Goal: Task Accomplishment & Management: Use online tool/utility

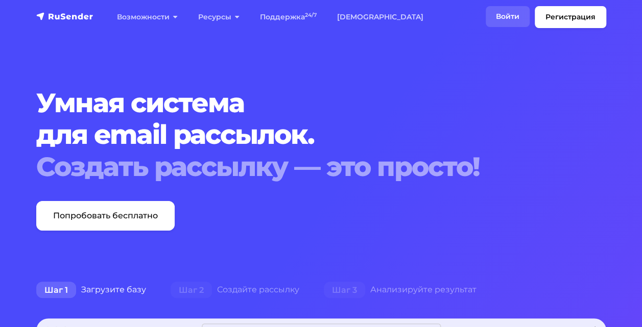
click at [506, 14] on link "Войти" at bounding box center [507, 16] width 44 height 21
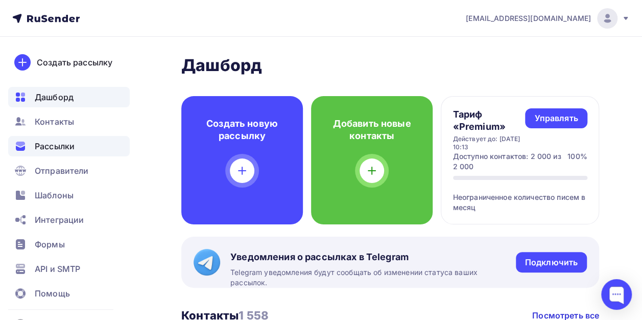
click at [47, 141] on span "Рассылки" at bounding box center [55, 146] width 40 height 12
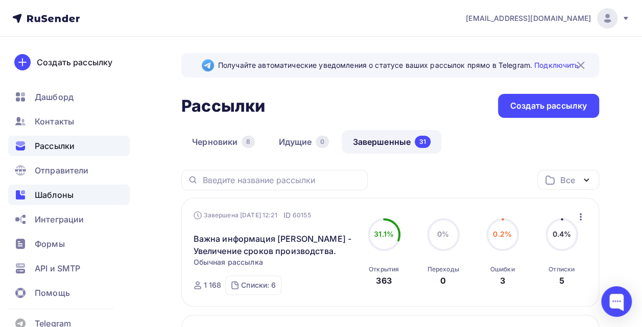
click at [76, 192] on div "Шаблоны" at bounding box center [68, 195] width 121 height 20
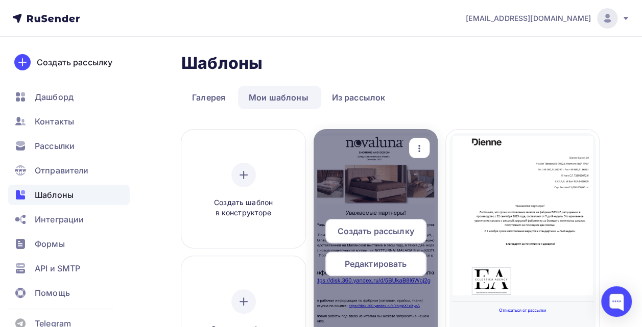
click at [369, 226] on span "Создать рассылку" at bounding box center [375, 231] width 77 height 12
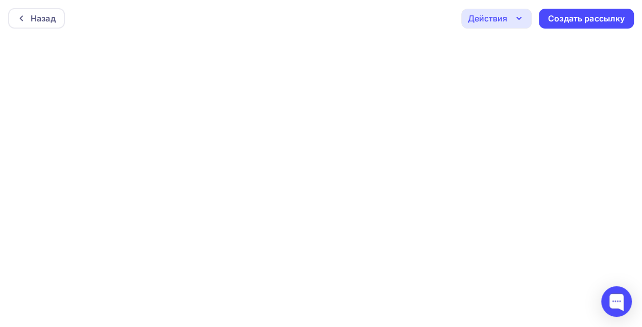
click at [518, 16] on icon "button" at bounding box center [519, 18] width 12 height 12
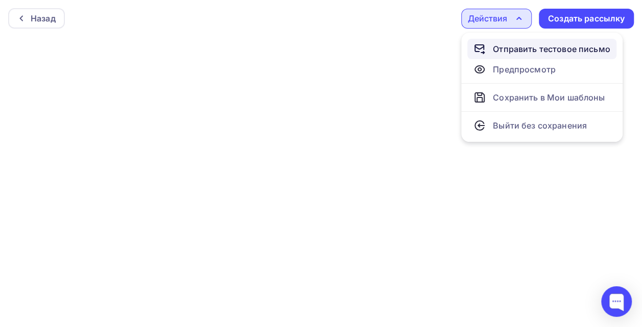
click at [517, 50] on div "Отправить тестовое письмо" at bounding box center [551, 49] width 117 height 12
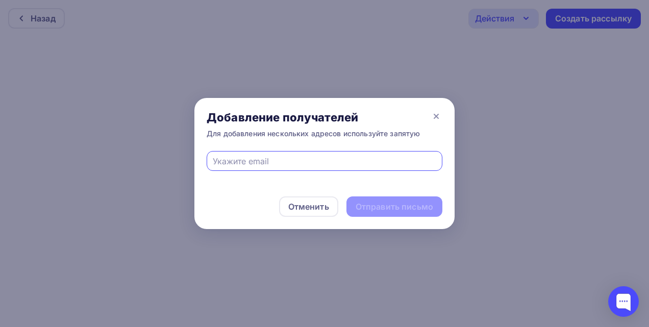
click at [331, 162] on input "text" at bounding box center [325, 161] width 224 height 12
type input "в"
type input "[PERSON_NAME][EMAIL_ADDRESS][DOMAIN_NAME]"
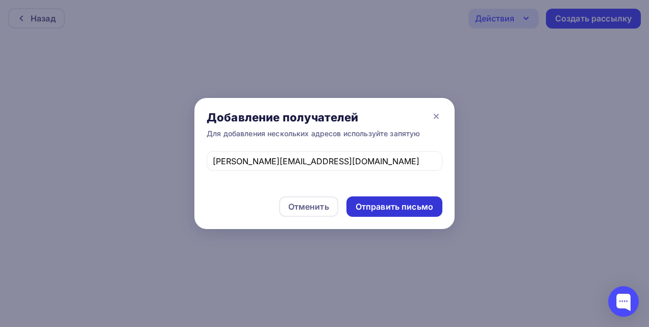
click at [363, 208] on div "Отправить письмо" at bounding box center [395, 207] width 78 height 12
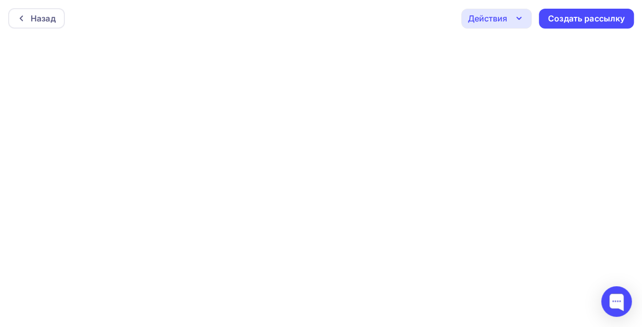
click at [521, 14] on icon "button" at bounding box center [519, 18] width 12 height 12
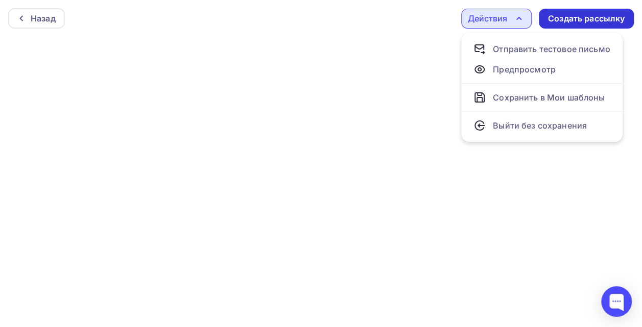
click at [590, 20] on div "Создать рассылку" at bounding box center [586, 19] width 77 height 12
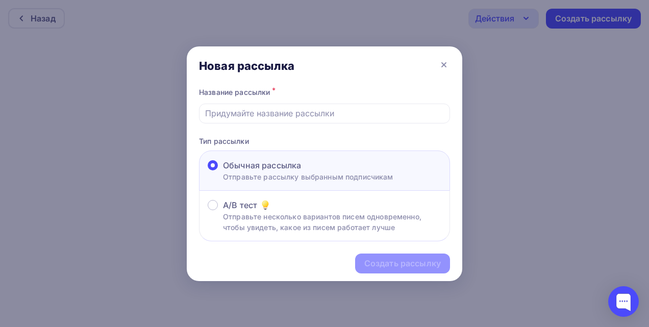
click at [300, 124] on div "Название рассылки * Тип рассылки Обычная рассылка Отправьте рассылку выбранным …" at bounding box center [325, 163] width 276 height 157
click at [280, 113] on input "text" at bounding box center [324, 113] width 239 height 12
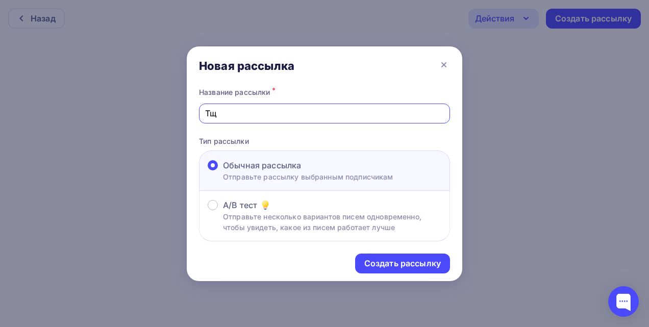
type input "Т"
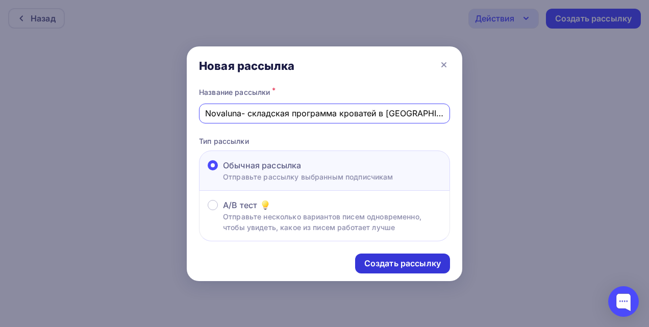
type input "Novaluna- складская программа кроватей в [GEOGRAPHIC_DATA]."
click at [394, 259] on div "Создать рассылку" at bounding box center [402, 264] width 77 height 12
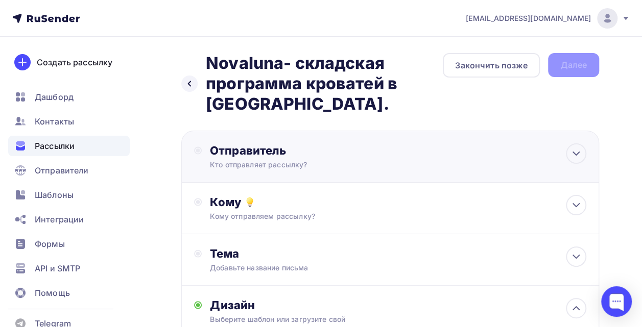
click at [319, 159] on div "Отправитель Кто отправляет рассылку? Email * [EMAIL_ADDRESS][DOMAIN_NAME] [EMAI…" at bounding box center [320, 156] width 221 height 27
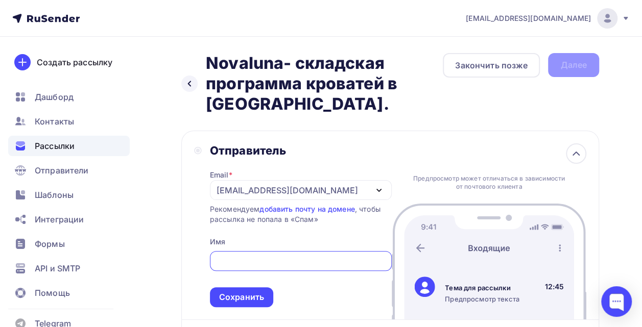
click at [254, 258] on input "text" at bounding box center [300, 261] width 170 height 12
type input "В"
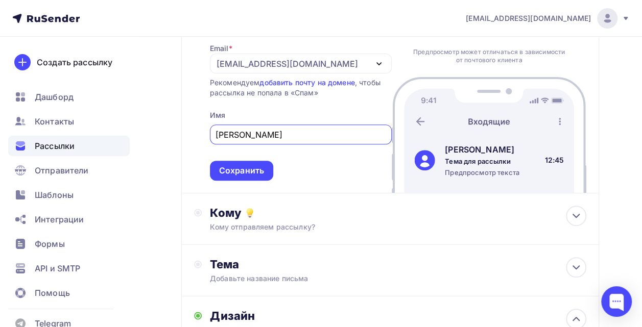
scroll to position [128, 0]
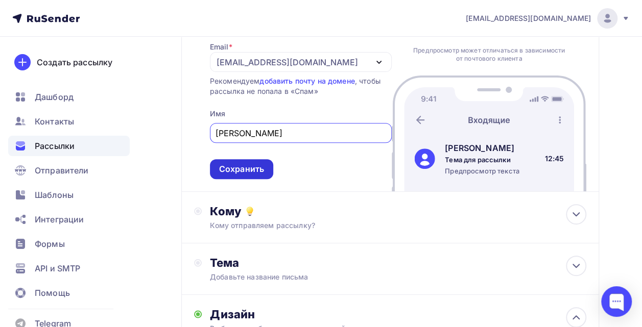
type input "[PERSON_NAME]"
click at [253, 169] on div "Сохранить" at bounding box center [241, 169] width 45 height 12
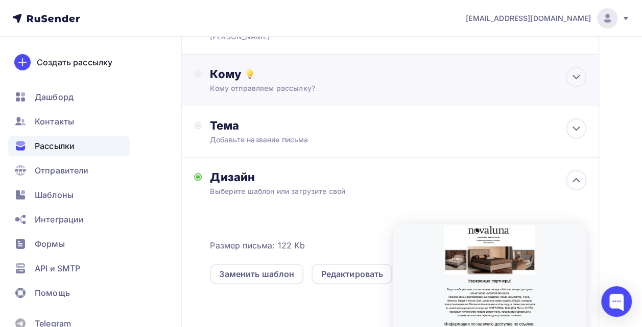
click at [287, 79] on div "Кому" at bounding box center [398, 74] width 376 height 14
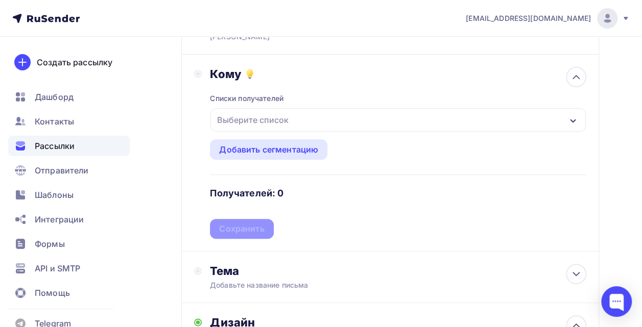
click at [275, 121] on div "Выберите список" at bounding box center [253, 120] width 80 height 18
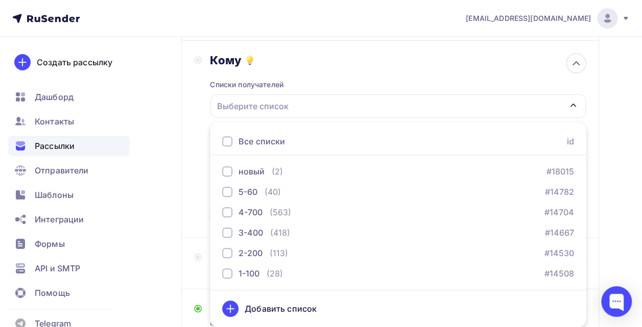
click at [230, 141] on div at bounding box center [227, 141] width 10 height 10
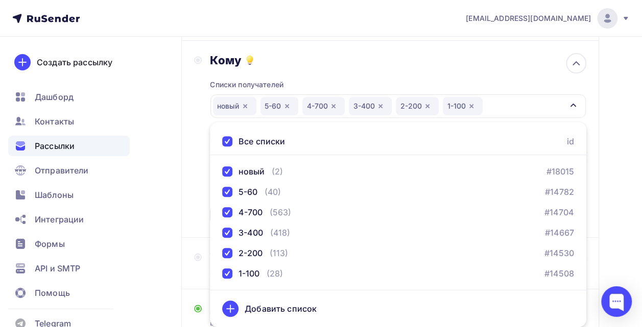
click at [621, 180] on div "Назад Novaluna- складская программа кроватей в [GEOGRAPHIC_DATA]. Novaluna- скл…" at bounding box center [321, 264] width 642 height 738
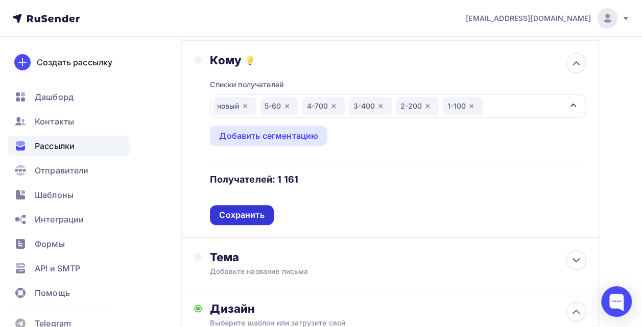
click at [237, 215] on div "Сохранить" at bounding box center [241, 215] width 45 height 12
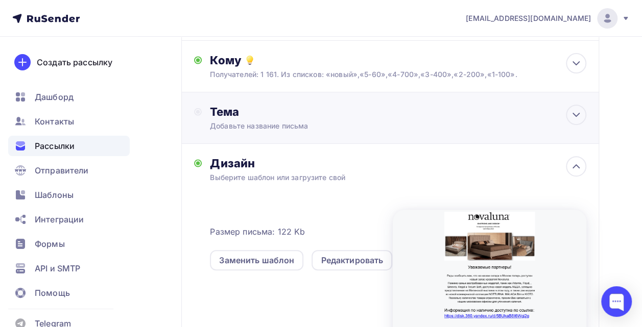
click at [306, 98] on div "Тема Добавьте название письма Тема * Рекомендуем использовать не более 150 симв…" at bounding box center [390, 118] width 418 height 52
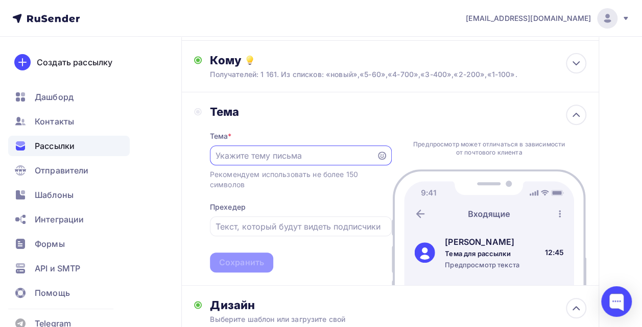
scroll to position [0, 0]
click at [251, 157] on input "text" at bounding box center [292, 156] width 155 height 12
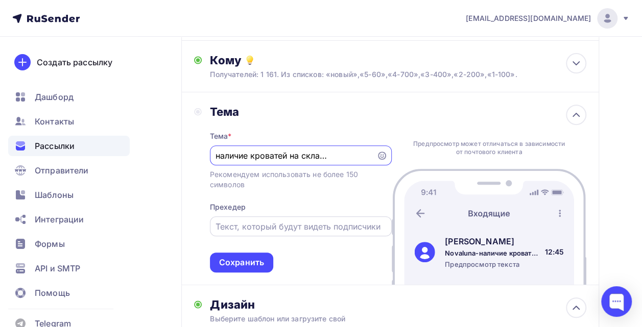
type input "Novaluna-наличие кроватей на складе в [GEOGRAPHIC_DATA]"
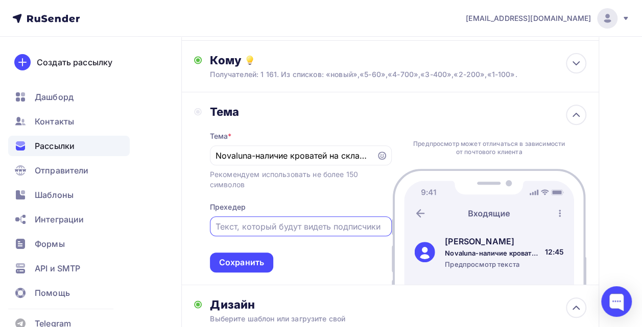
click at [299, 227] on input "text" at bounding box center [300, 227] width 170 height 12
type input "Т"
type input "B"
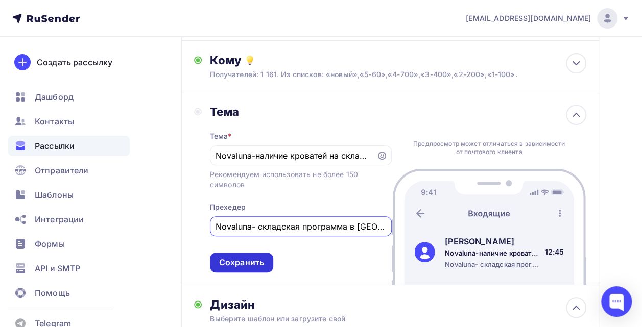
type input "Novaluna- складская программа в [GEOGRAPHIC_DATA]."
click at [240, 268] on div "Сохранить" at bounding box center [241, 263] width 45 height 12
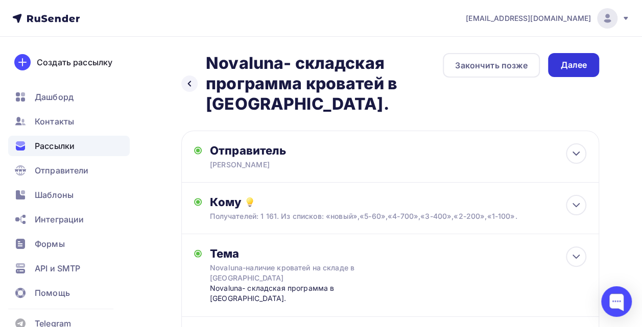
click at [570, 63] on div "Далее" at bounding box center [573, 65] width 27 height 12
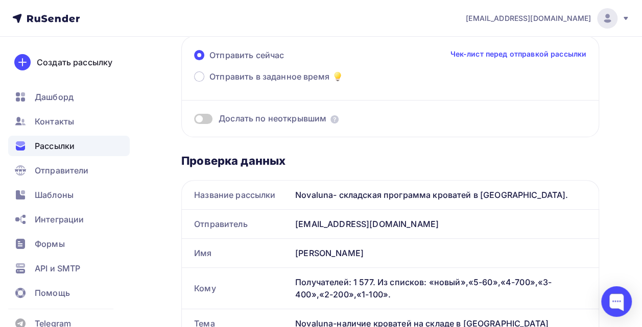
scroll to position [89, 0]
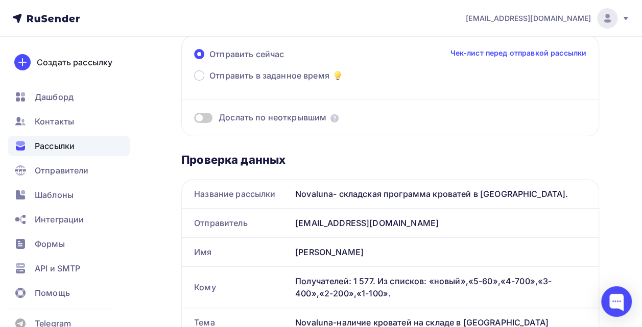
click at [211, 120] on label at bounding box center [203, 118] width 18 height 10
click at [194, 119] on input "checkbox" at bounding box center [194, 119] width 0 height 0
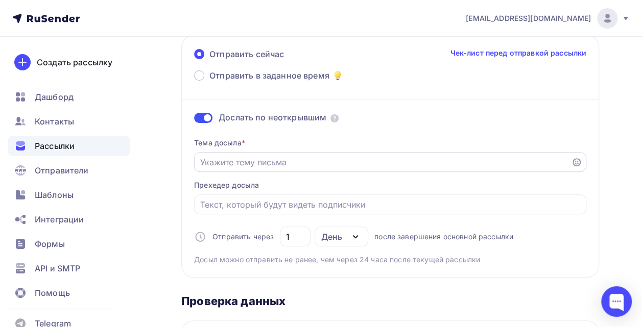
click at [269, 170] on div at bounding box center [390, 162] width 392 height 20
click at [253, 160] on input "Отправить в заданное время" at bounding box center [382, 162] width 365 height 12
type input "Т"
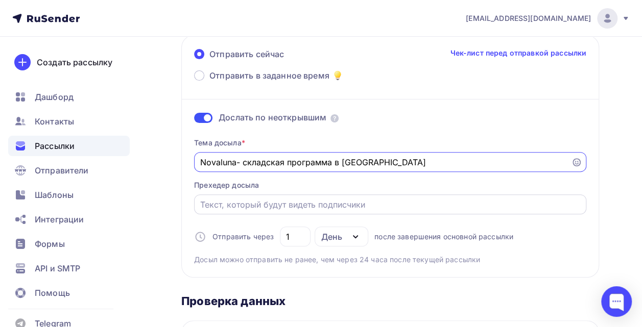
type input "Novaluna- складская программа в [GEOGRAPHIC_DATA]"
click at [355, 202] on input "Отправить в заданное время" at bounding box center [390, 205] width 380 height 12
drag, startPoint x: 397, startPoint y: 159, endPoint x: 177, endPoint y: 154, distance: 220.1
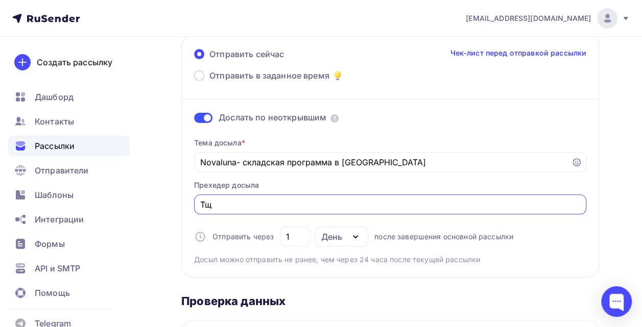
drag, startPoint x: 232, startPoint y: 204, endPoint x: 164, endPoint y: 195, distance: 68.0
paste input "Novaluna- складская программа в [GEOGRAPHIC_DATA]"
type input "Novaluna- складская программа в [GEOGRAPHIC_DATA]"
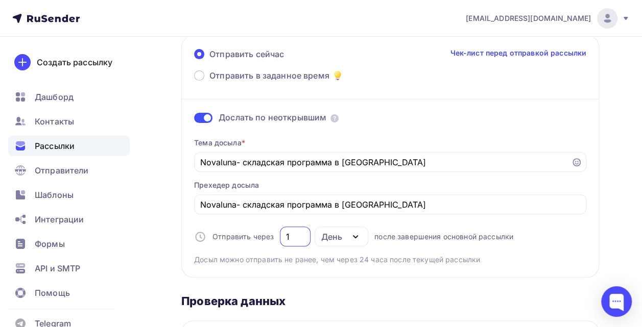
click at [298, 236] on input "1" at bounding box center [295, 237] width 19 height 12
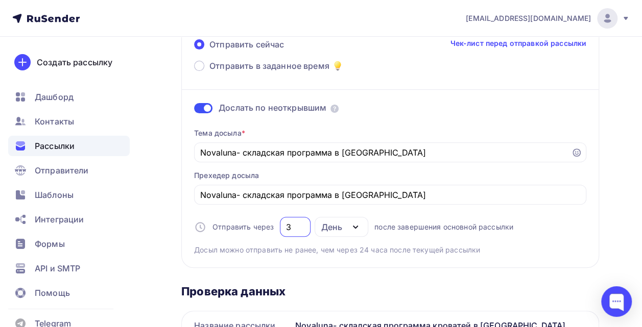
scroll to position [0, 0]
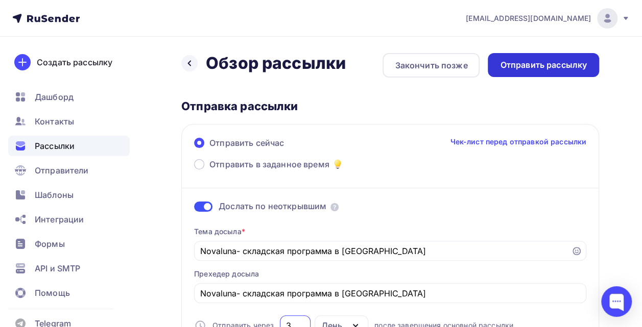
type input "3"
click at [568, 69] on div "Отправить рассылку" at bounding box center [543, 65] width 87 height 12
